Goal: Obtain resource: Download file/media

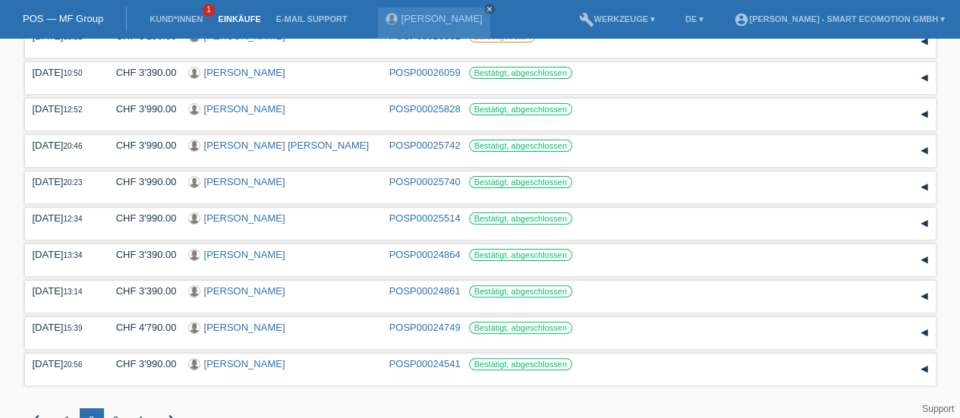
scroll to position [68, 0]
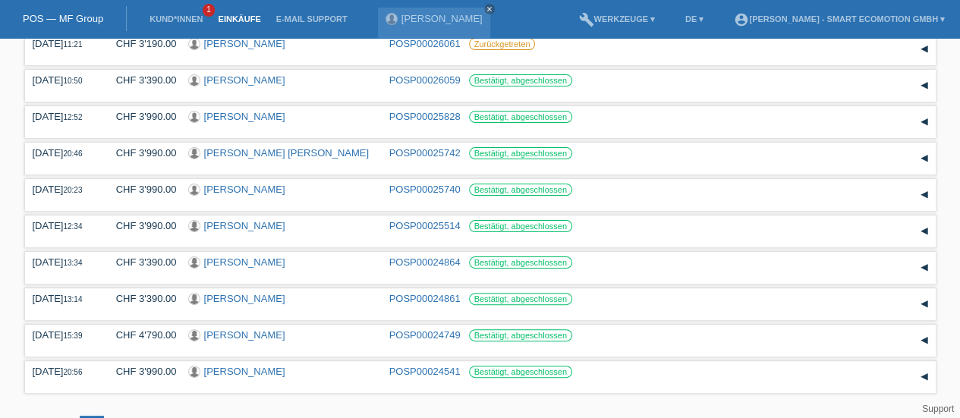
click at [238, 226] on link "Cinzia Pamela Bettoni" at bounding box center [244, 225] width 81 height 11
click at [257, 190] on link "Mathias Savoy" at bounding box center [244, 189] width 81 height 11
click at [219, 155] on link "Viviana Magda Ribeiro Perreira Silva" at bounding box center [286, 152] width 165 height 11
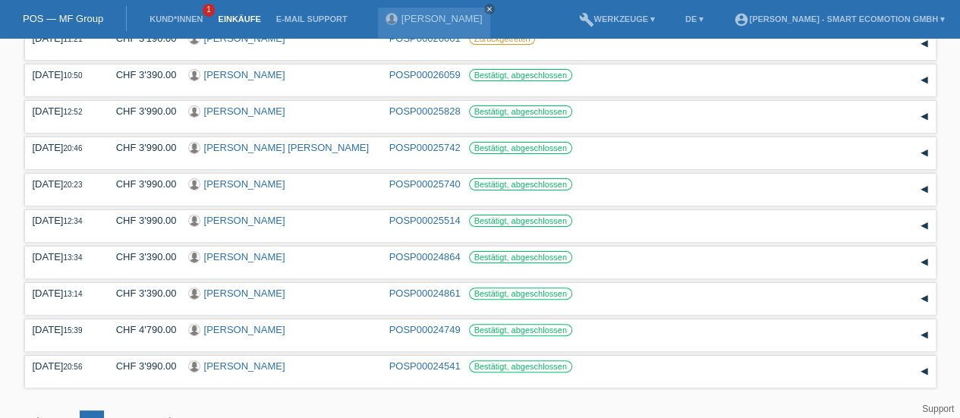
scroll to position [0, 0]
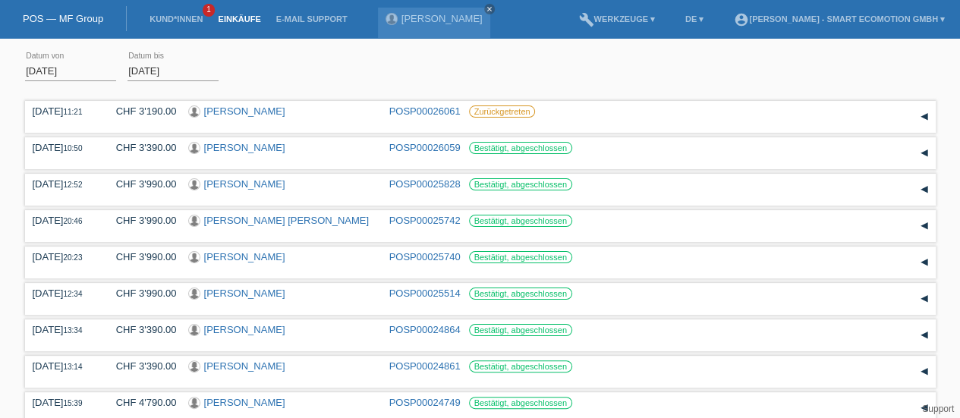
click at [225, 183] on link "[PERSON_NAME]" at bounding box center [244, 183] width 81 height 11
click at [243, 147] on link "[PERSON_NAME]" at bounding box center [244, 147] width 81 height 11
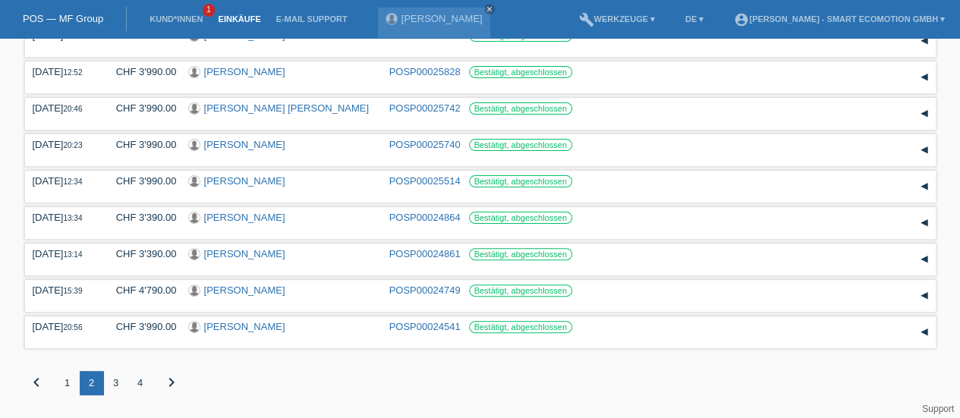
click at [68, 382] on div "1" at bounding box center [67, 383] width 24 height 24
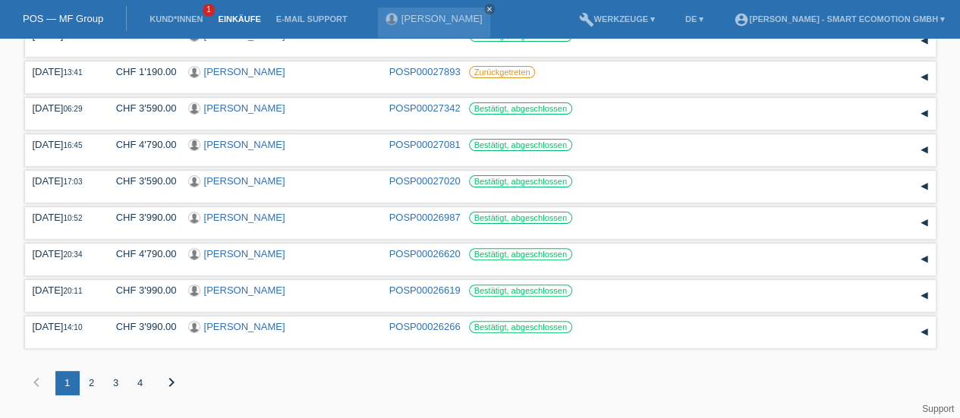
click at [244, 326] on link "[PERSON_NAME]" at bounding box center [244, 326] width 81 height 11
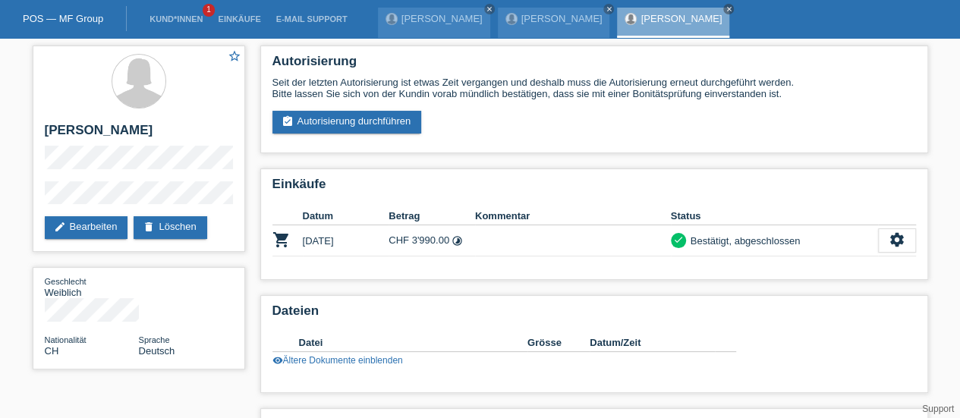
scroll to position [90, 0]
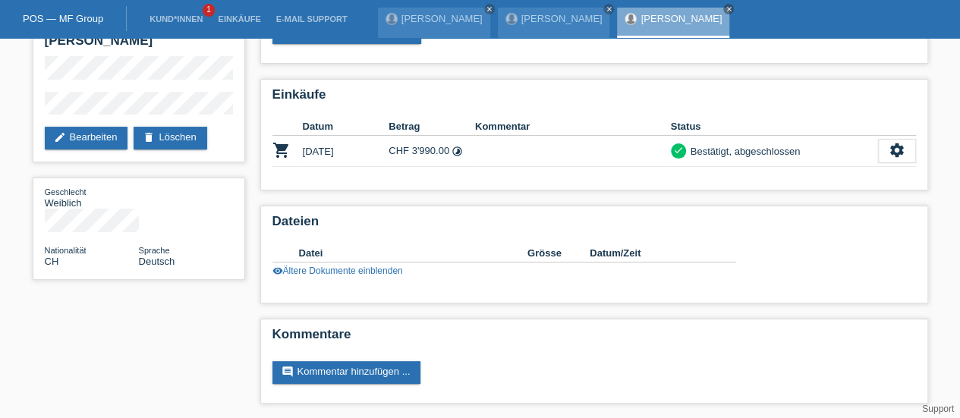
click at [892, 155] on icon "settings" at bounding box center [897, 150] width 17 height 17
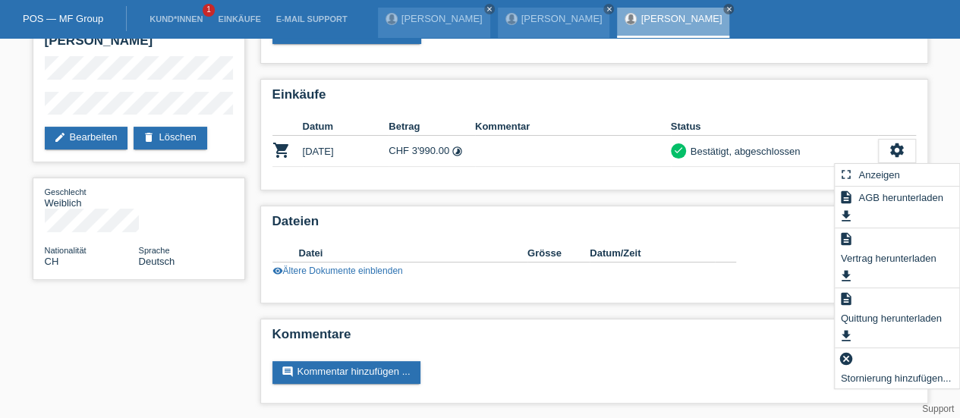
click at [875, 317] on span "Quittung herunterladen" at bounding box center [892, 318] width 106 height 18
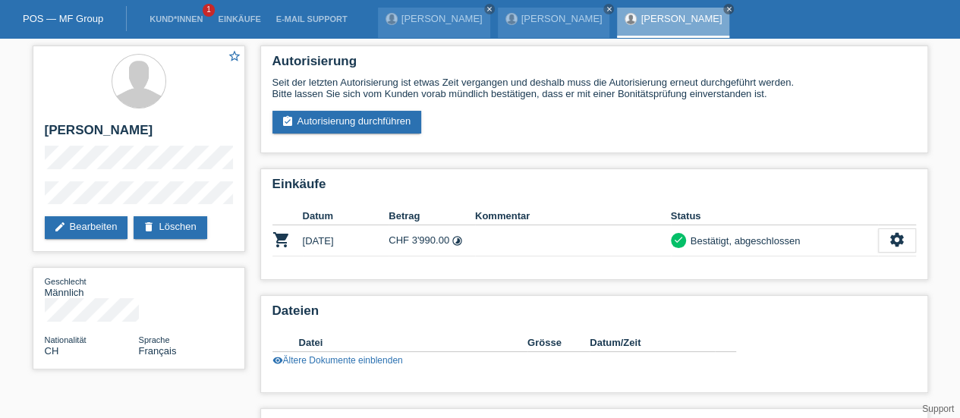
scroll to position [90, 0]
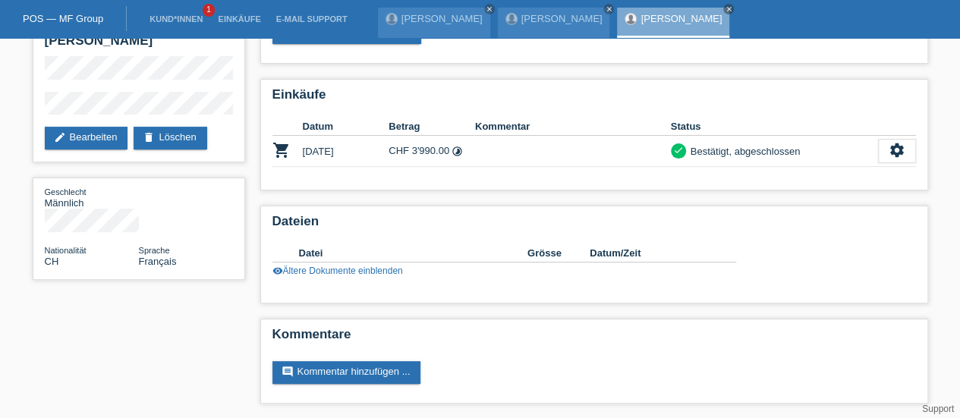
click at [899, 156] on icon "settings" at bounding box center [897, 150] width 17 height 17
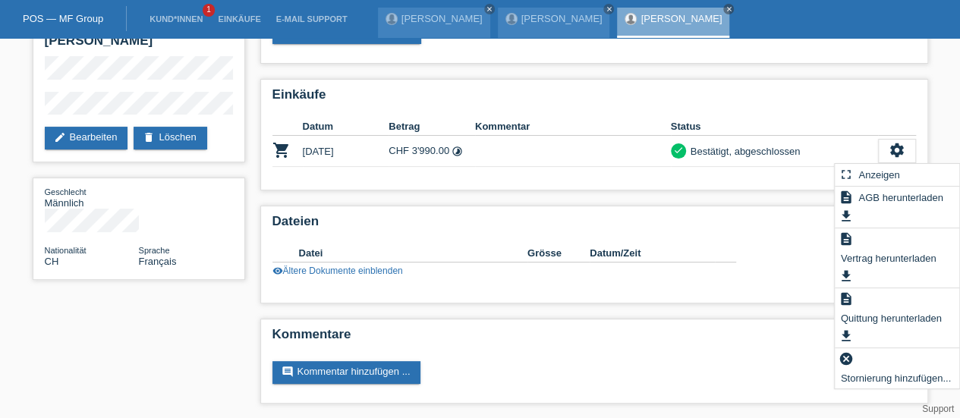
click at [875, 315] on span "Quittung herunterladen" at bounding box center [892, 318] width 106 height 18
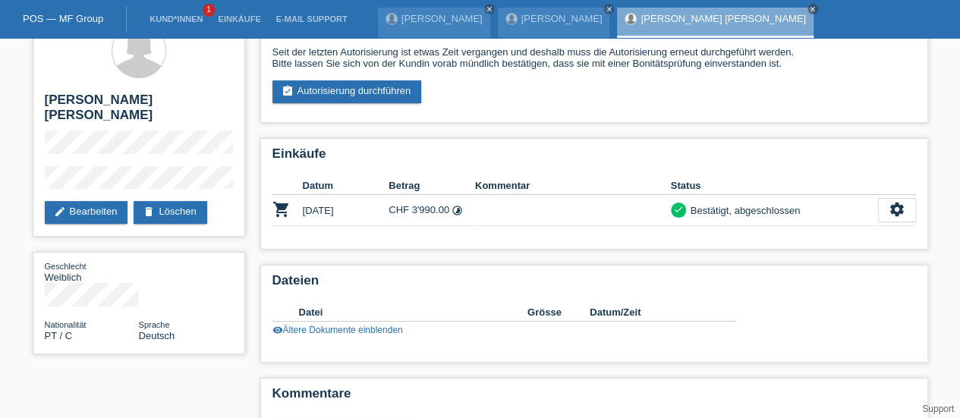
scroll to position [29, 0]
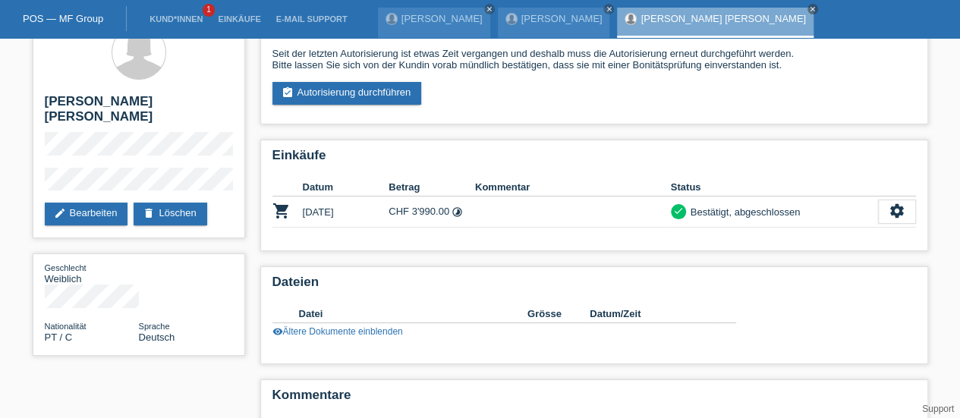
click at [891, 216] on icon "settings" at bounding box center [897, 211] width 17 height 17
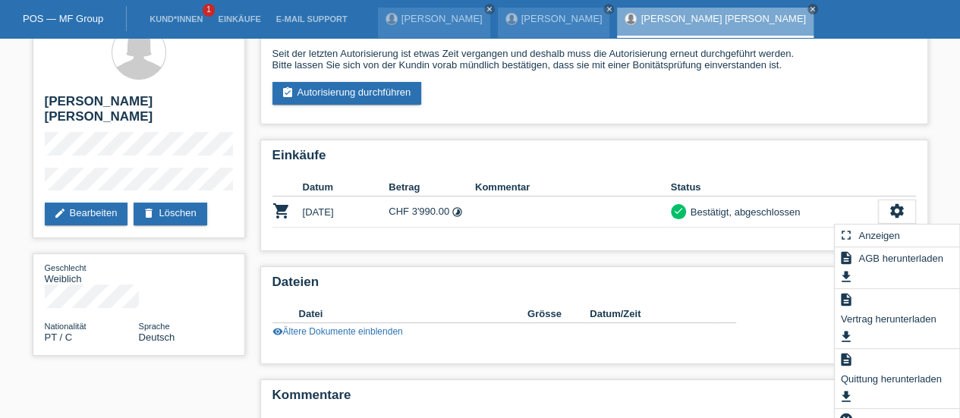
click at [870, 377] on span "Quittung herunterladen" at bounding box center [892, 379] width 106 height 18
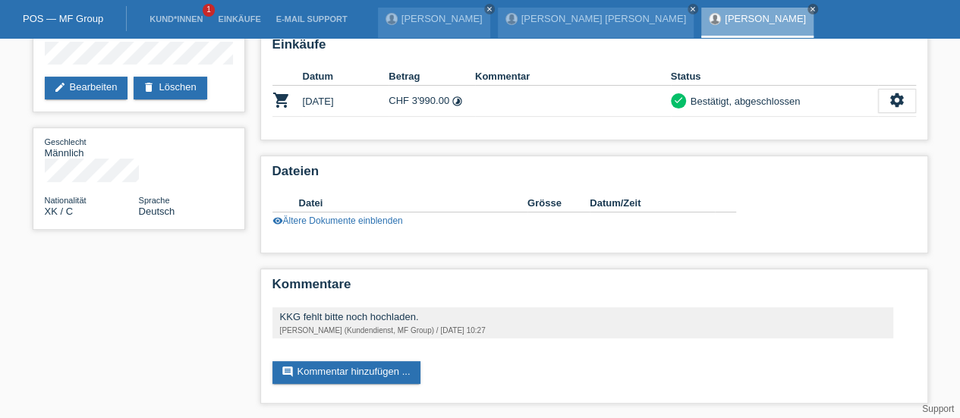
scroll to position [120, 0]
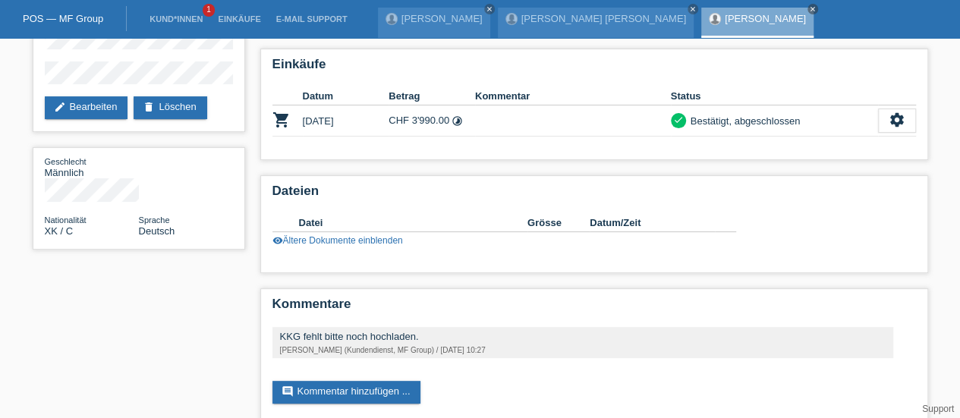
click at [894, 125] on icon "settings" at bounding box center [897, 120] width 17 height 17
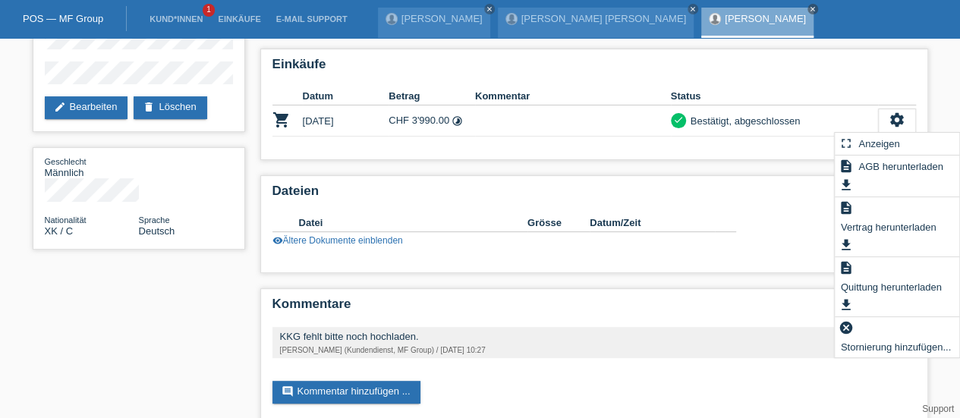
click at [869, 289] on span "Quittung herunterladen" at bounding box center [892, 287] width 106 height 18
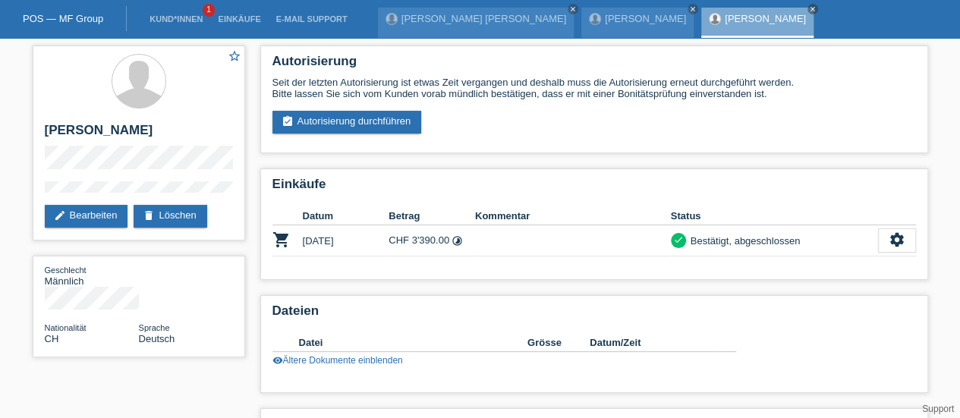
click at [903, 235] on icon "settings" at bounding box center [897, 240] width 17 height 17
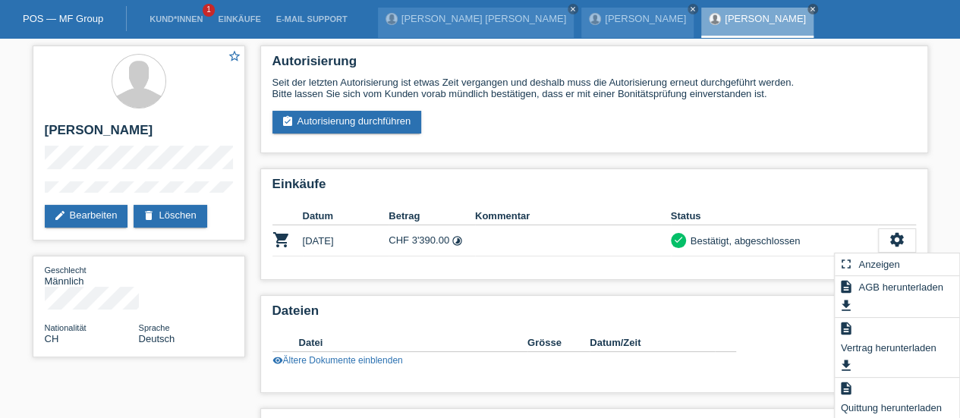
click at [888, 399] on div "description Quittung herunterladen get_app" at bounding box center [897, 408] width 125 height 60
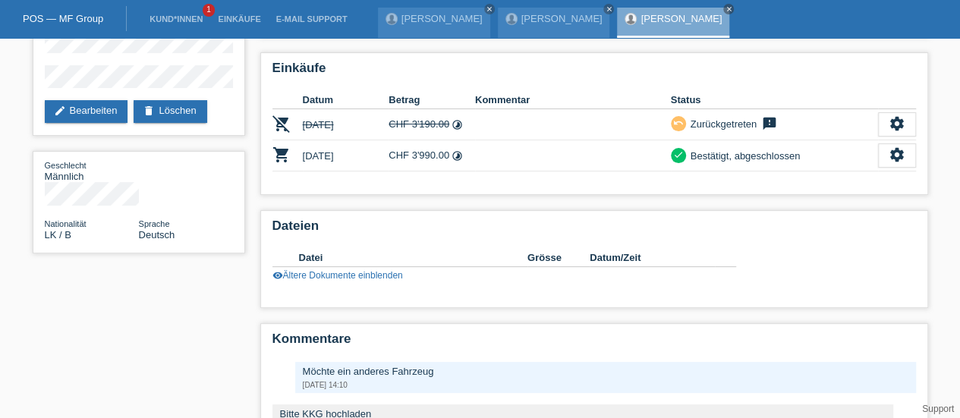
scroll to position [106, 0]
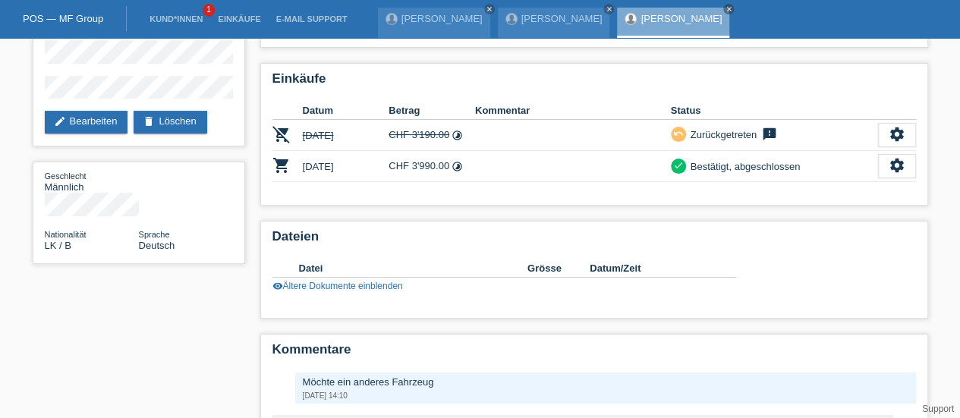
click at [897, 163] on icon "settings" at bounding box center [897, 165] width 17 height 17
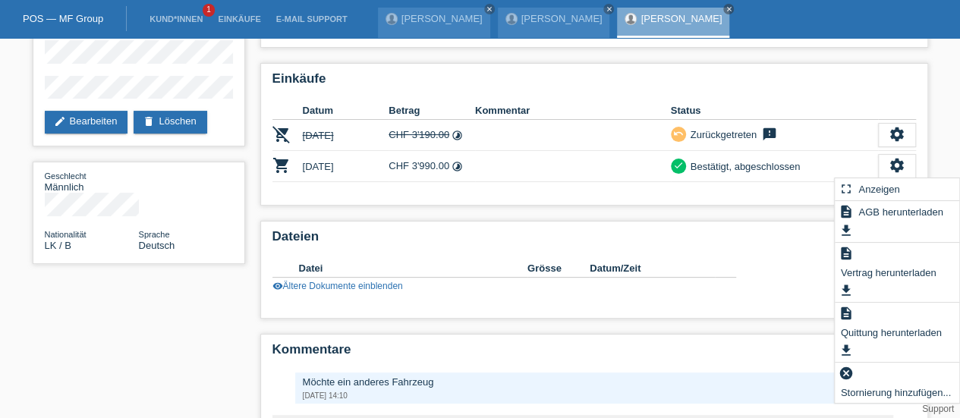
click at [881, 327] on span "Quittung herunterladen" at bounding box center [892, 332] width 106 height 18
